Goal: Task Accomplishment & Management: Manage account settings

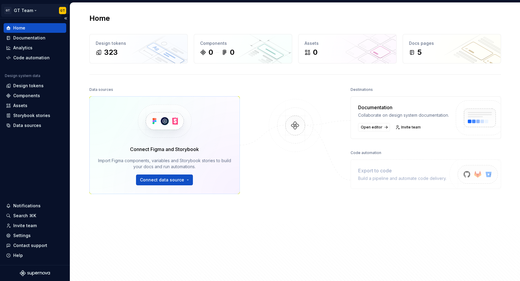
click at [61, 9] on html "GT GT Team GT Home Documentation Analytics Code automation Design system data D…" at bounding box center [260, 140] width 520 height 281
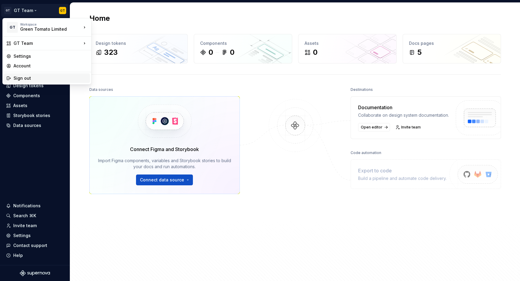
click at [33, 80] on div "Sign out" at bounding box center [51, 78] width 74 height 6
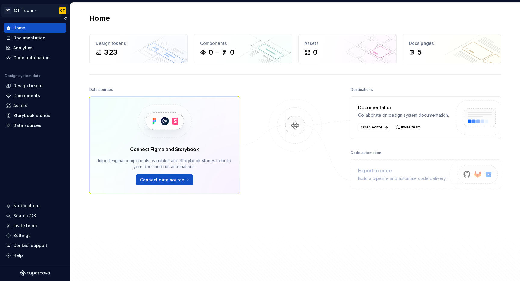
click at [62, 9] on html "GT GT Team GT Home Documentation Analytics Code automation Design system data D…" at bounding box center [260, 140] width 520 height 281
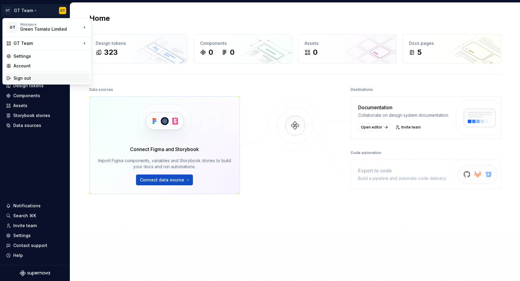
click at [50, 77] on div "Sign out" at bounding box center [51, 78] width 74 height 6
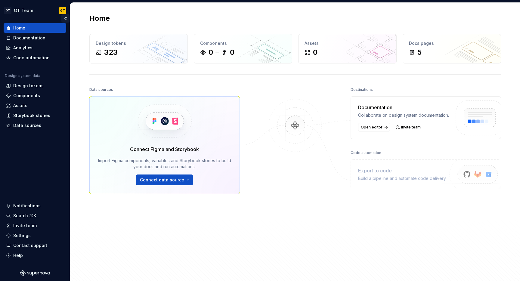
click at [67, 20] on button "Collapse sidebar" at bounding box center [65, 18] width 8 height 8
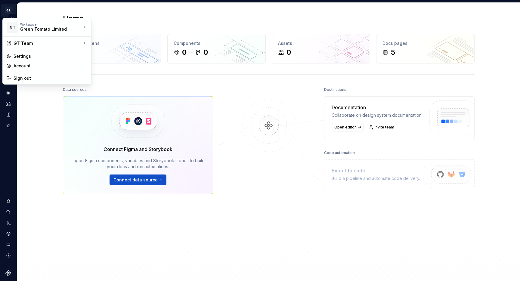
click at [13, 11] on html "GT GT Team GT Design system data Home Design tokens 323 Components 0 0 Assets 0…" at bounding box center [260, 140] width 520 height 281
click at [32, 75] on div "Sign out" at bounding box center [51, 78] width 74 height 6
click at [10, 8] on html "GT GT Team GT Design system data Home Design tokens 323 Components 0 0 Assets 0…" at bounding box center [260, 140] width 520 height 281
click at [21, 76] on div "Sign out" at bounding box center [51, 78] width 74 height 6
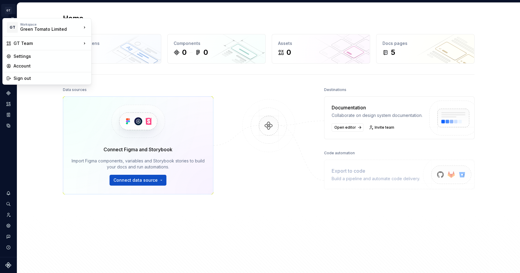
click at [10, 11] on html "GT GT Team GT Design system data Home Design tokens 323 Components 0 0 Assets 0…" at bounding box center [260, 136] width 520 height 273
click at [26, 80] on div "Sign out" at bounding box center [51, 78] width 74 height 6
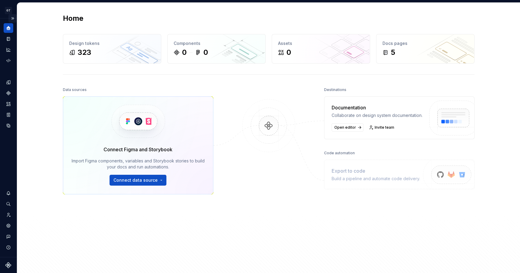
click at [14, 20] on button "Expand sidebar" at bounding box center [12, 18] width 8 height 8
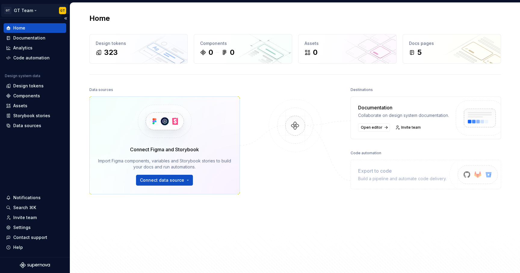
click at [62, 8] on html "GT GT Team GT Home Documentation Analytics Code automation Design system data D…" at bounding box center [260, 136] width 520 height 273
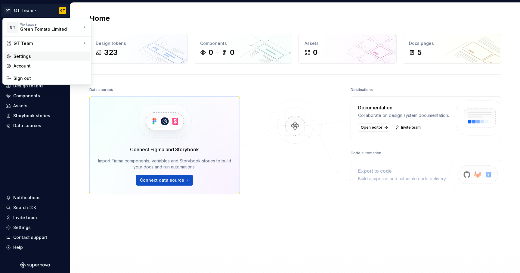
click at [36, 55] on div "Settings" at bounding box center [51, 56] width 74 height 6
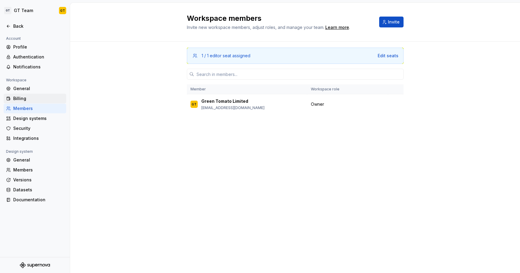
click at [25, 101] on div "Billing" at bounding box center [38, 98] width 51 height 6
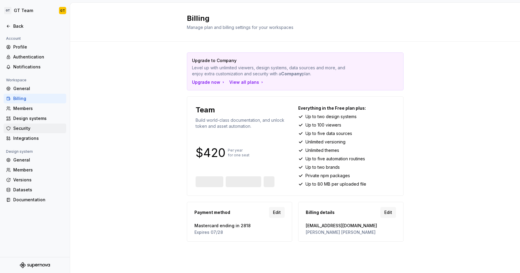
click at [26, 130] on div "Security" at bounding box center [38, 128] width 51 height 6
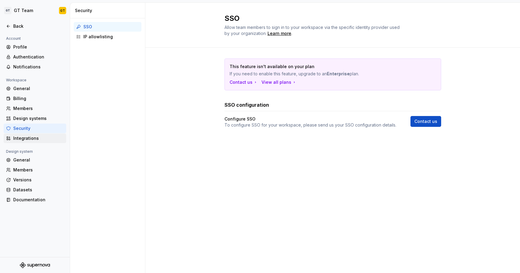
click at [28, 137] on div "Integrations" at bounding box center [38, 138] width 51 height 6
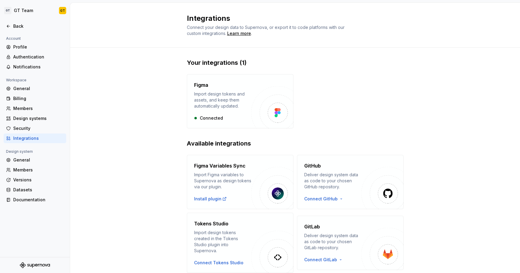
scroll to position [75, 0]
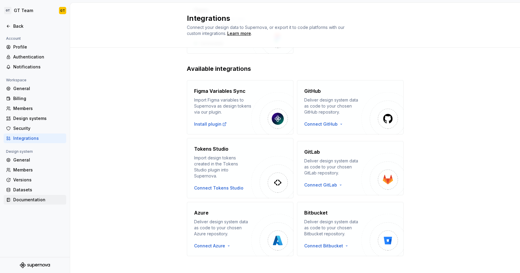
click at [27, 199] on div "Documentation" at bounding box center [38, 199] width 51 height 6
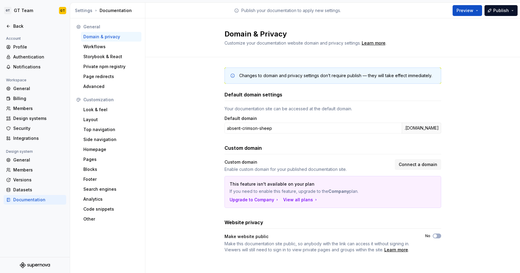
scroll to position [1, 0]
click at [95, 109] on div "Look & feel" at bounding box center [111, 109] width 56 height 6
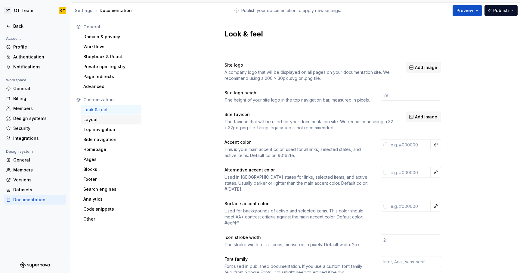
click at [92, 121] on div "Layout" at bounding box center [111, 119] width 56 height 6
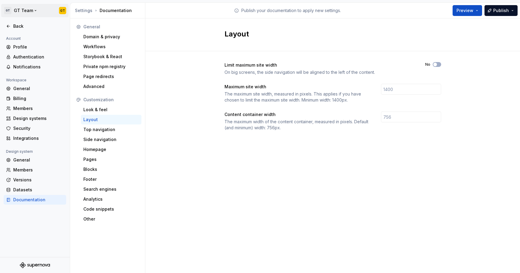
click at [62, 11] on html "GT GT Team GT Back Account Profile Authentication Notifications Workspace Gener…" at bounding box center [260, 136] width 520 height 273
click at [54, 42] on div "Sign out" at bounding box center [51, 43] width 74 height 6
click at [60, 10] on html "GT GT Team GT Back Account Profile Authentication Notifications Workspace Gener…" at bounding box center [260, 136] width 520 height 273
click at [62, 39] on div "Sign out" at bounding box center [47, 43] width 86 height 10
click at [7, 12] on html "GT GT Team GT Back Account Profile Authentication Notifications Workspace Gener…" at bounding box center [260, 136] width 520 height 273
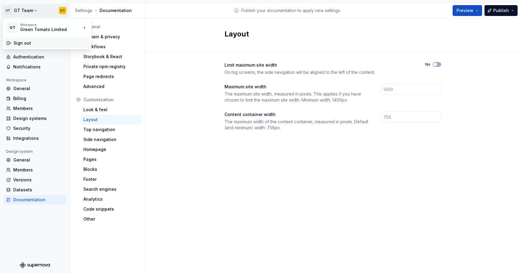
click at [17, 46] on div "Sign out" at bounding box center [51, 43] width 74 height 6
click at [33, 10] on html "GT GT Team GT Back Account Profile Authentication Notifications Workspace Gener…" at bounding box center [260, 136] width 520 height 273
click at [95, 39] on icon at bounding box center [96, 39] width 5 height 5
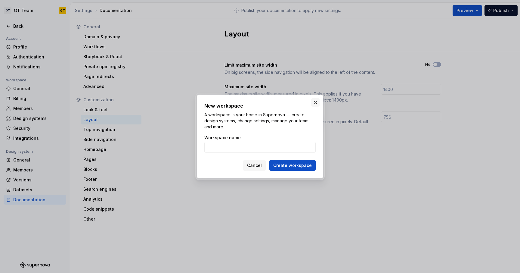
click at [315, 102] on button "button" at bounding box center [315, 102] width 8 height 8
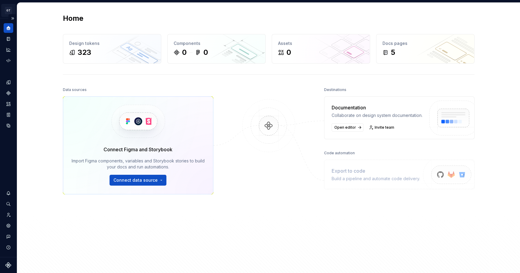
click at [10, 10] on html "GT GT Team GT Design system data Home Design tokens 323 Components 0 0 Assets 0…" at bounding box center [260, 136] width 520 height 273
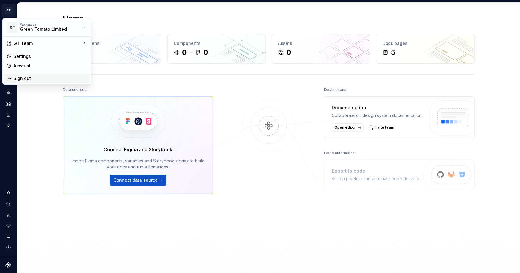
click at [27, 78] on div "Sign out" at bounding box center [51, 78] width 74 height 6
